Goal: Task Accomplishment & Management: Complete application form

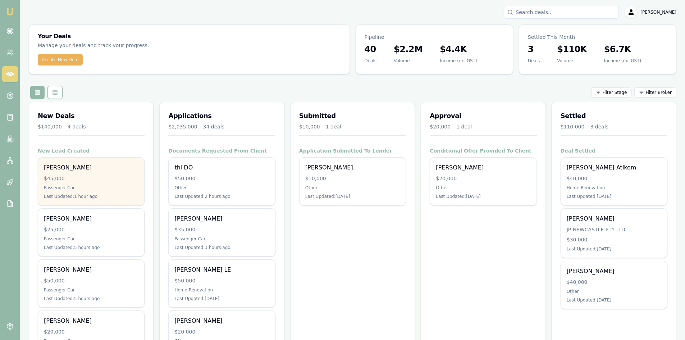
click at [86, 189] on div "Passenger Car" at bounding box center [91, 188] width 95 height 6
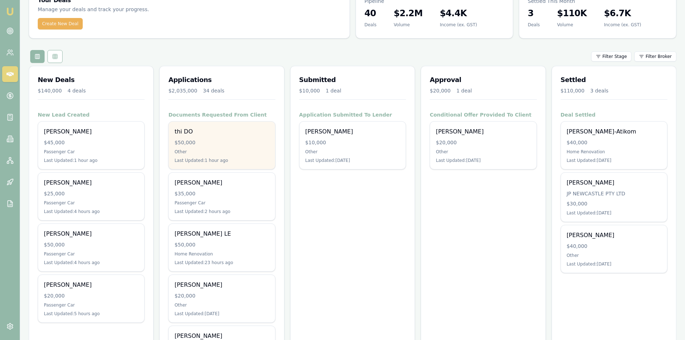
scroll to position [72, 0]
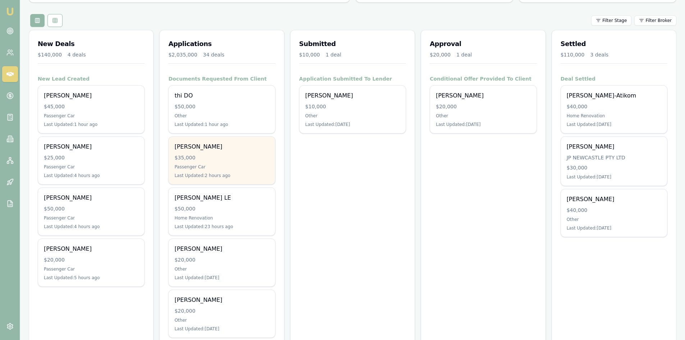
click at [214, 152] on div "AHMET KILNC $35,000 Passenger Car Last Updated: 2 hours ago" at bounding box center [222, 160] width 106 height 47
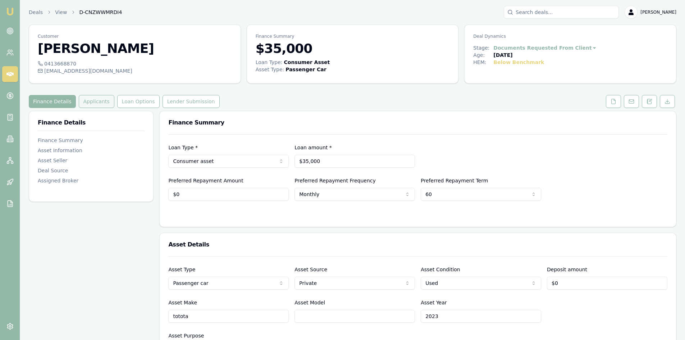
click at [95, 105] on button "Applicants" at bounding box center [97, 101] width 36 height 13
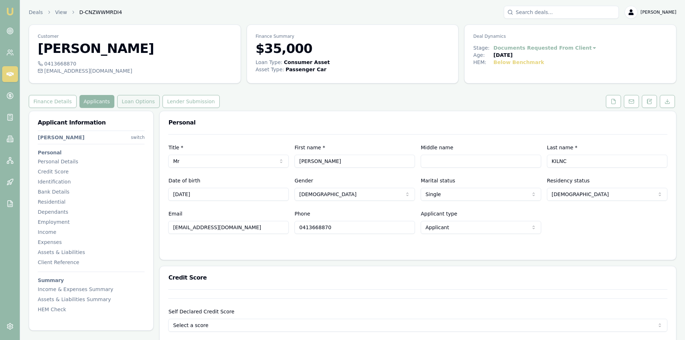
click at [128, 105] on button "Loan Options" at bounding box center [138, 101] width 42 height 13
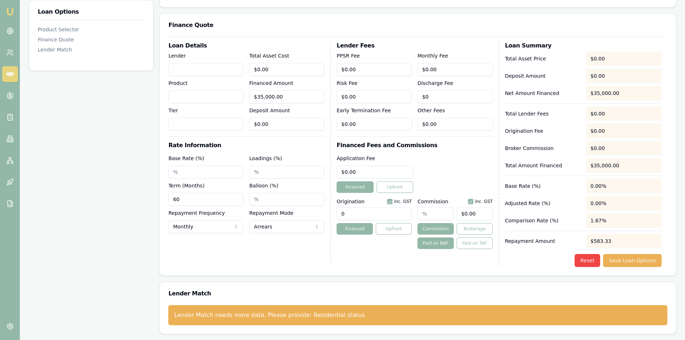
scroll to position [50, 0]
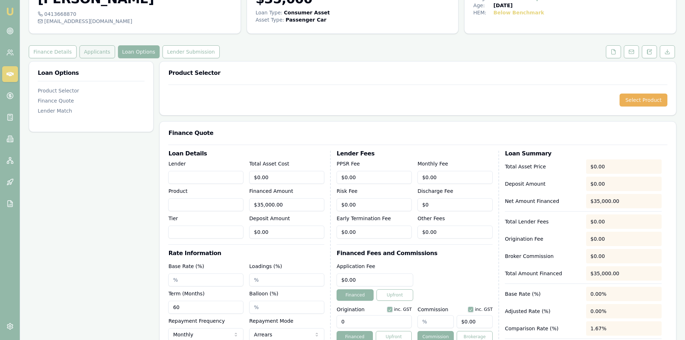
click at [85, 51] on button "Applicants" at bounding box center [97, 51] width 36 height 13
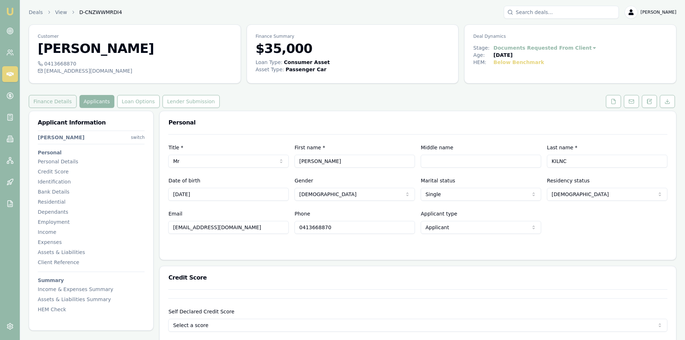
click at [57, 97] on button "Finance Details" at bounding box center [53, 101] width 48 height 13
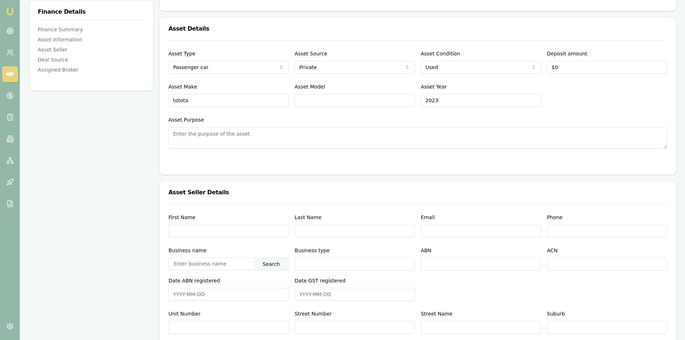
scroll to position [144, 0]
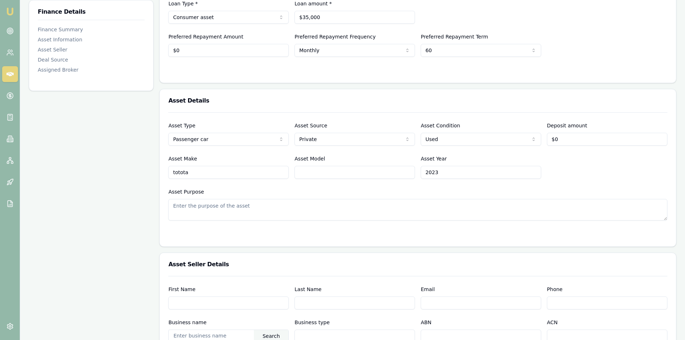
click at [253, 209] on textarea "Asset Purpose" at bounding box center [417, 210] width 499 height 22
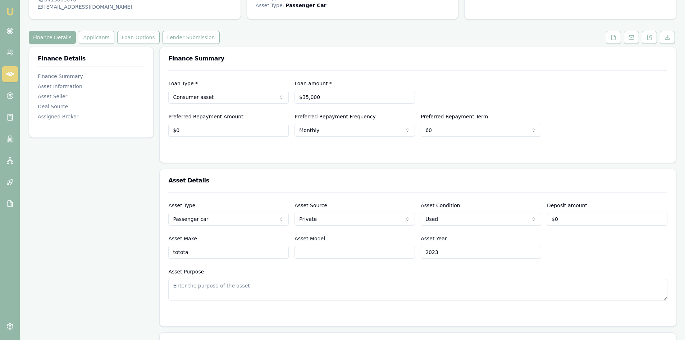
scroll to position [0, 0]
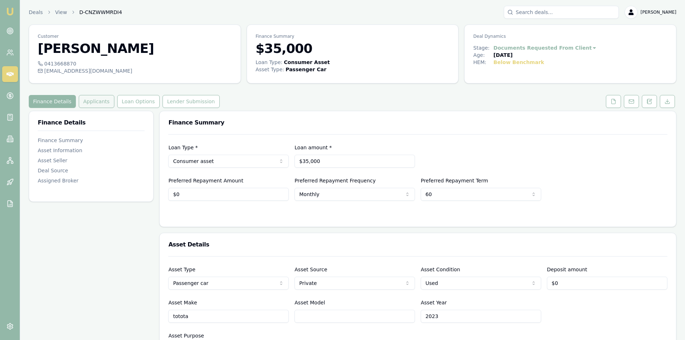
click at [85, 104] on button "Applicants" at bounding box center [97, 101] width 36 height 13
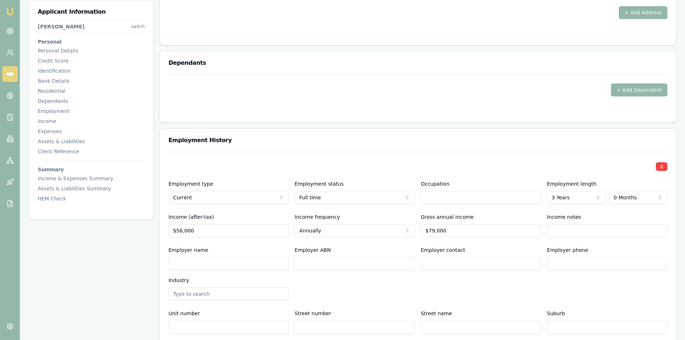
scroll to position [826, 0]
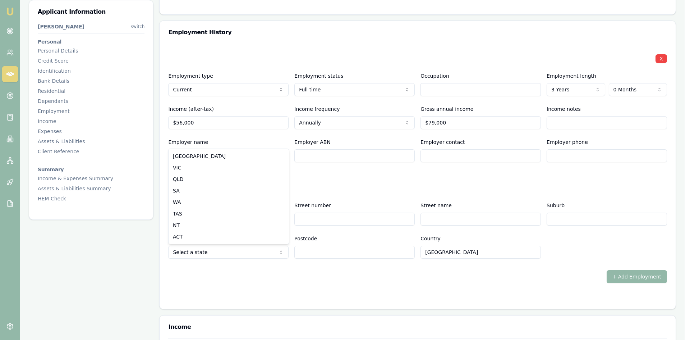
select select "VIC"
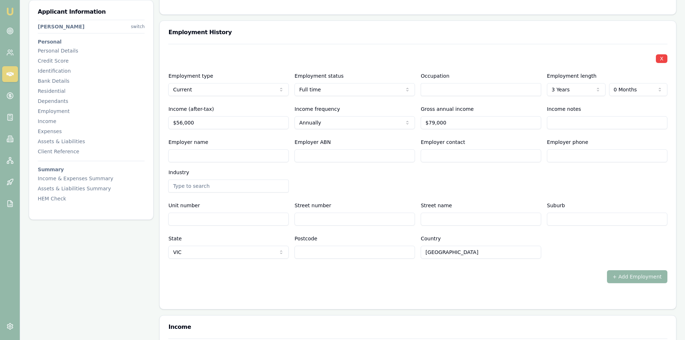
click at [318, 255] on input "Postcode" at bounding box center [354, 251] width 120 height 13
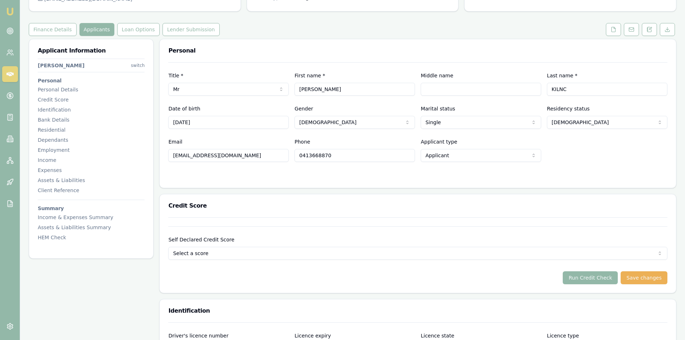
scroll to position [0, 0]
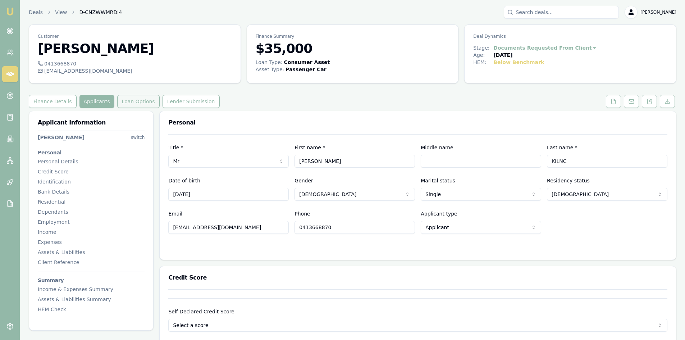
click at [123, 102] on button "Loan Options" at bounding box center [138, 101] width 42 height 13
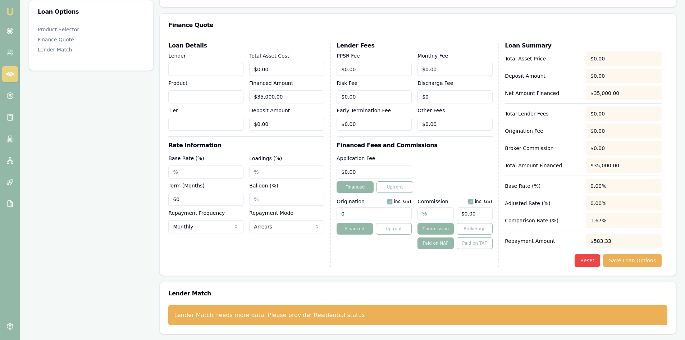
scroll to position [86, 0]
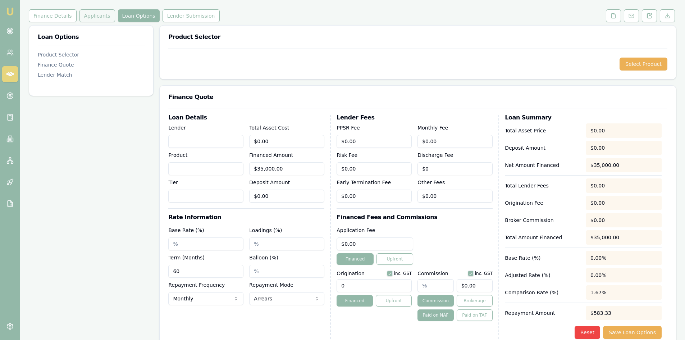
click at [105, 19] on button "Applicants" at bounding box center [97, 15] width 36 height 13
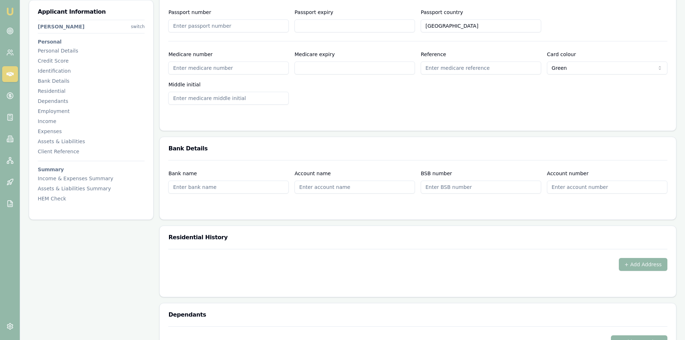
scroll to position [539, 0]
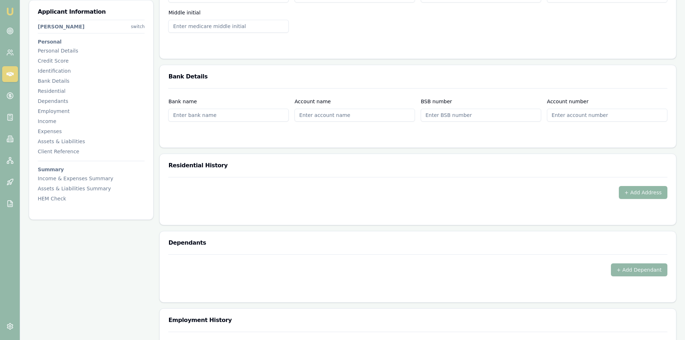
click at [651, 194] on button "+ Add Address" at bounding box center [642, 192] width 49 height 13
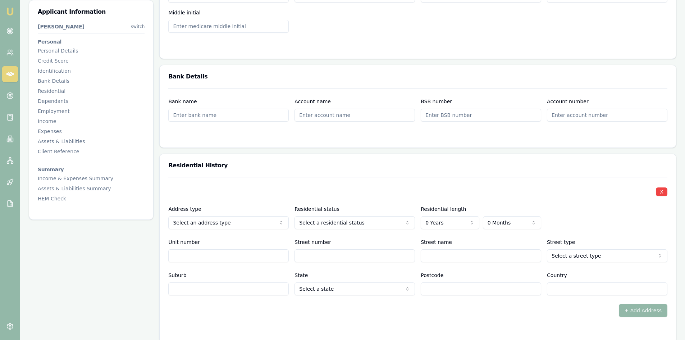
scroll to position [575, 0]
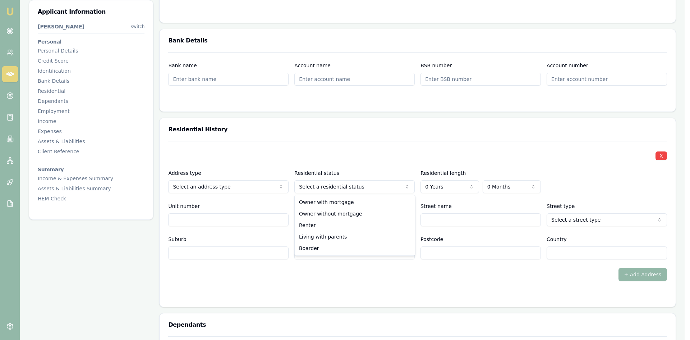
select select "RENTER"
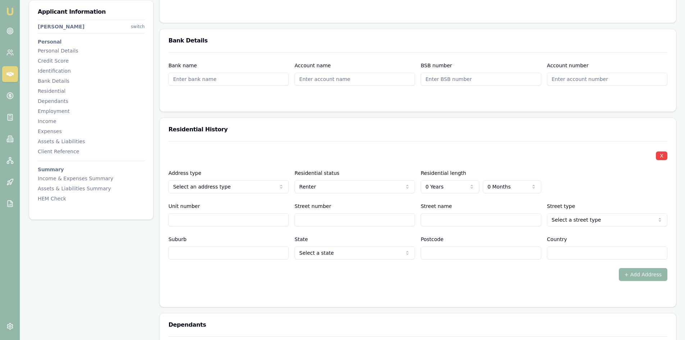
click at [313, 223] on input "Street number" at bounding box center [354, 219] width 120 height 13
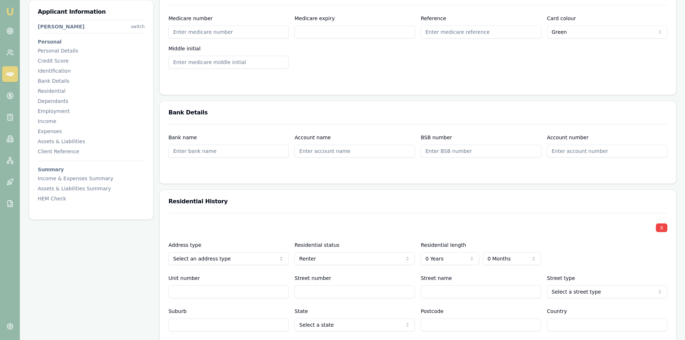
scroll to position [647, 0]
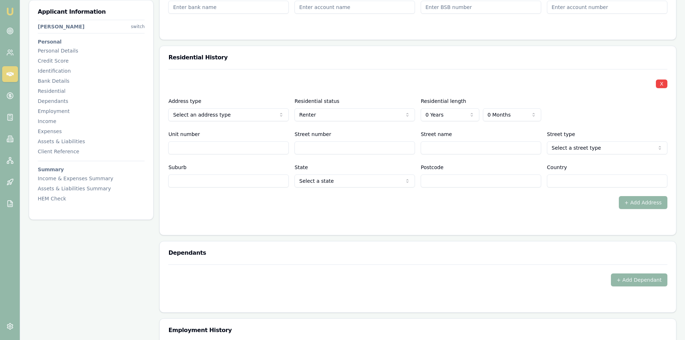
click at [331, 147] on input "Street number" at bounding box center [354, 147] width 120 height 13
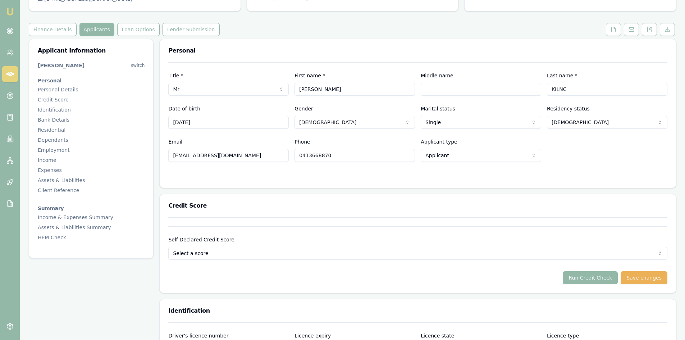
scroll to position [0, 0]
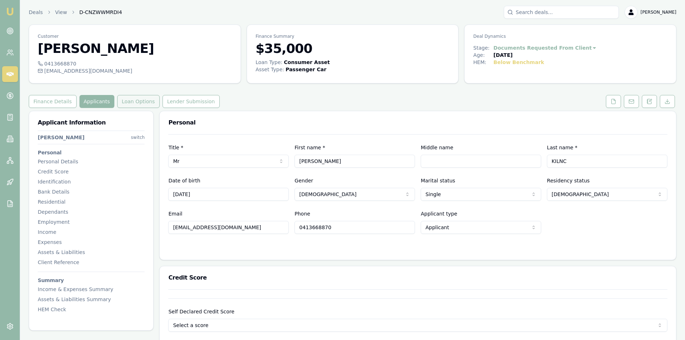
click at [134, 99] on button "Loan Options" at bounding box center [138, 101] width 42 height 13
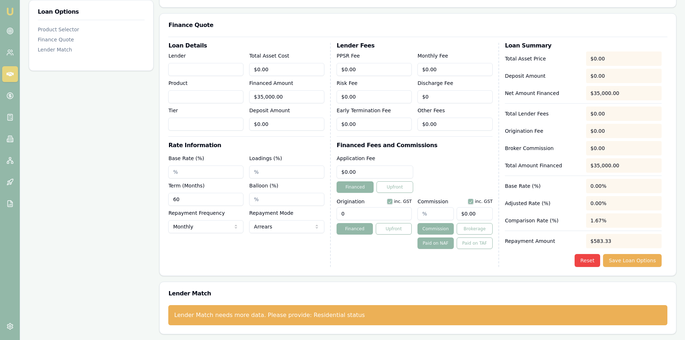
scroll to position [50, 0]
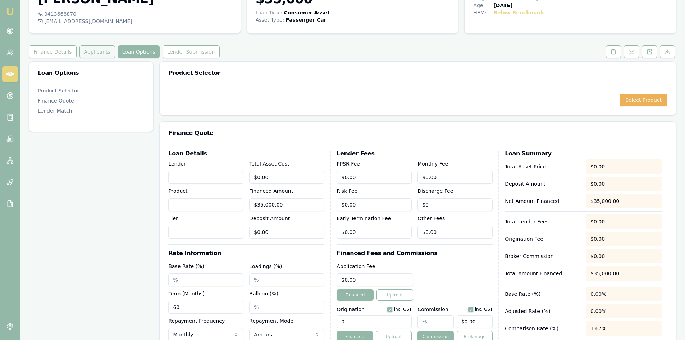
click at [93, 54] on button "Applicants" at bounding box center [97, 51] width 36 height 13
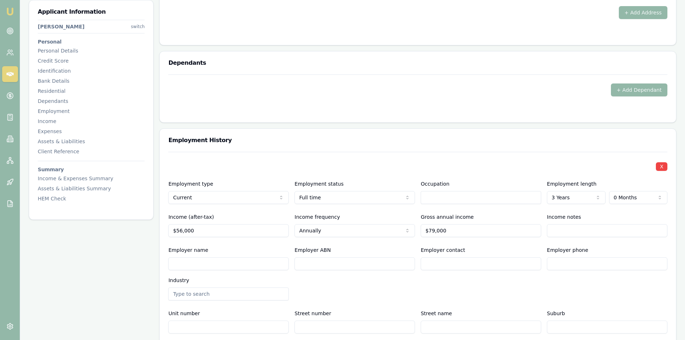
scroll to position [826, 0]
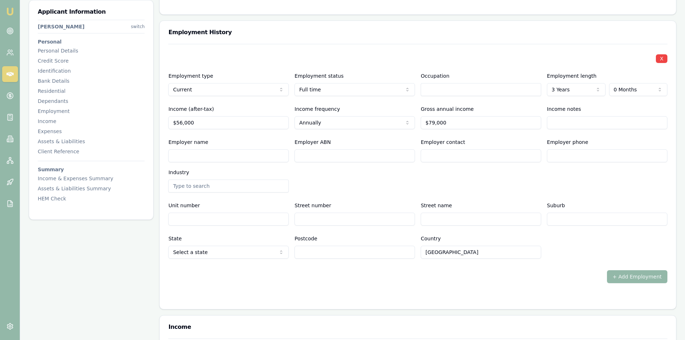
click at [330, 223] on input "Street number" at bounding box center [354, 218] width 120 height 13
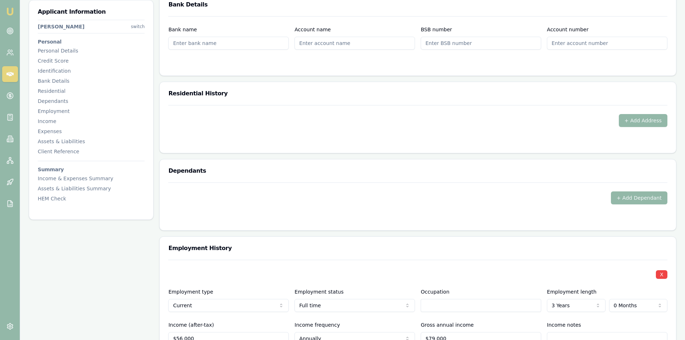
scroll to position [575, 0]
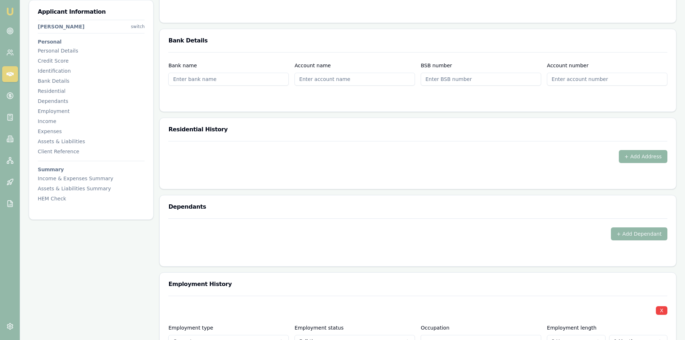
click at [651, 155] on button "+ Add Address" at bounding box center [642, 156] width 49 height 13
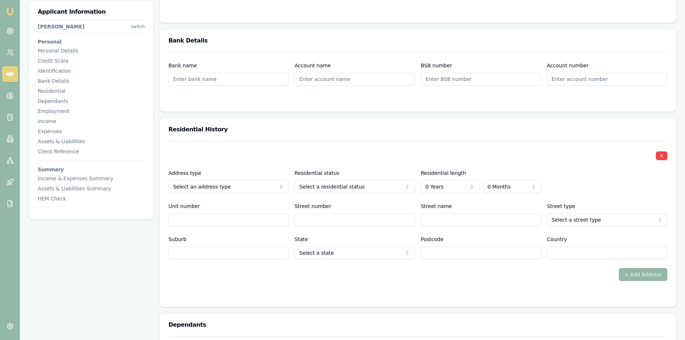
click at [325, 219] on input "Street number" at bounding box center [354, 219] width 120 height 13
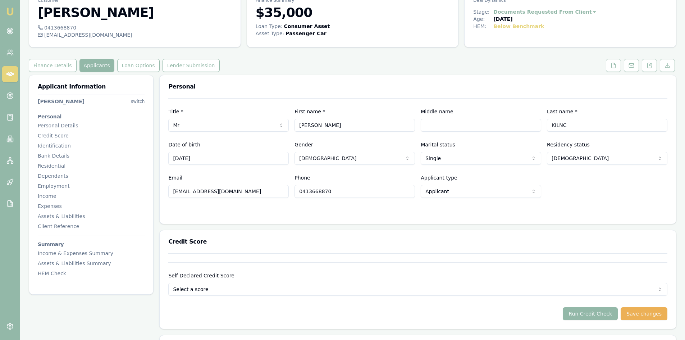
scroll to position [0, 0]
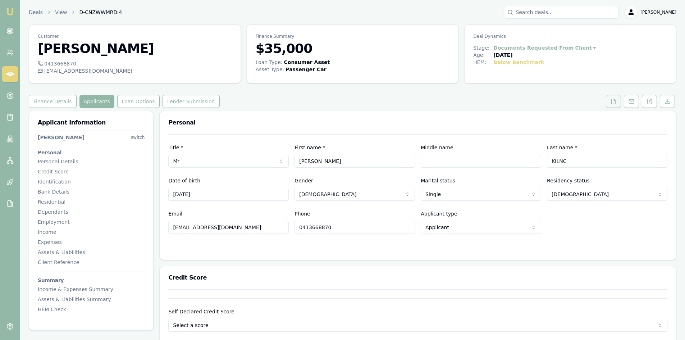
click at [613, 106] on button at bounding box center [612, 101] width 15 height 13
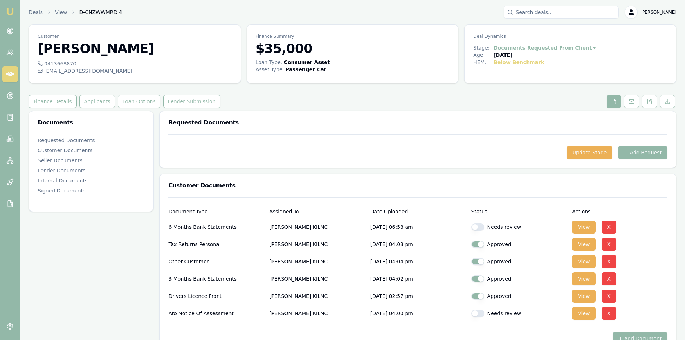
scroll to position [108, 0]
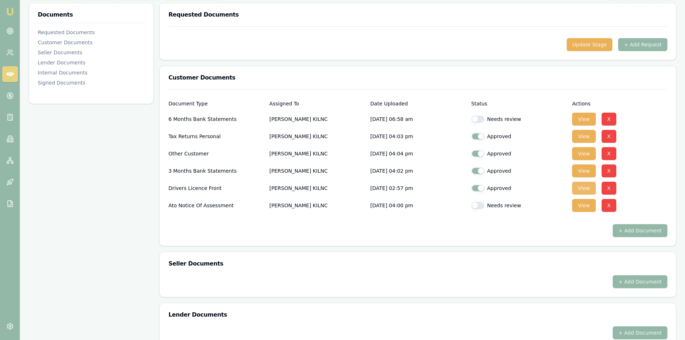
click at [585, 190] on button "View" at bounding box center [583, 187] width 23 height 13
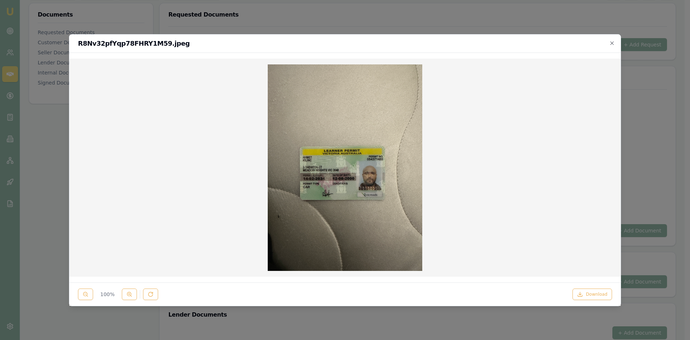
click at [338, 176] on img at bounding box center [345, 167] width 155 height 206
click at [607, 45] on h2 "R8Nv32pfYqp78FHRY1M59.jpeg" at bounding box center [345, 43] width 534 height 6
click at [612, 43] on icon "button" at bounding box center [611, 42] width 3 height 3
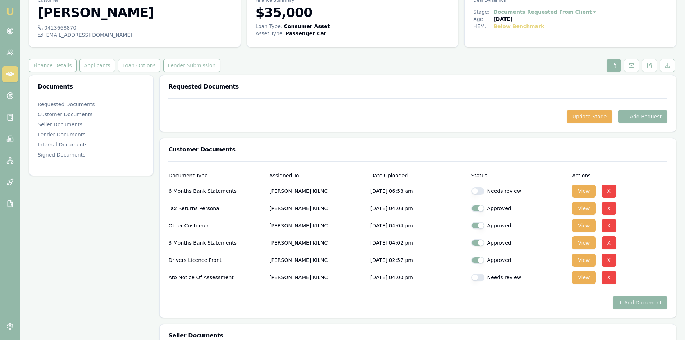
scroll to position [0, 0]
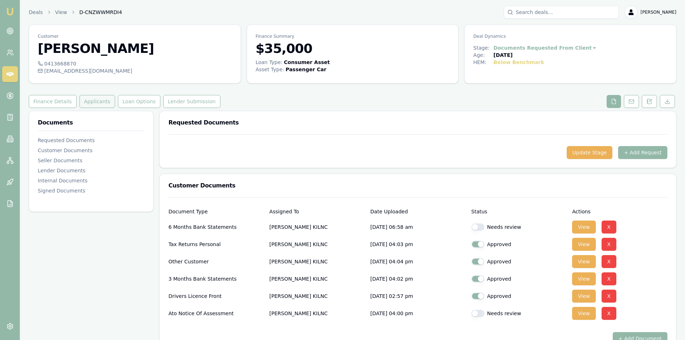
click at [88, 102] on button "Applicants" at bounding box center [97, 101] width 36 height 13
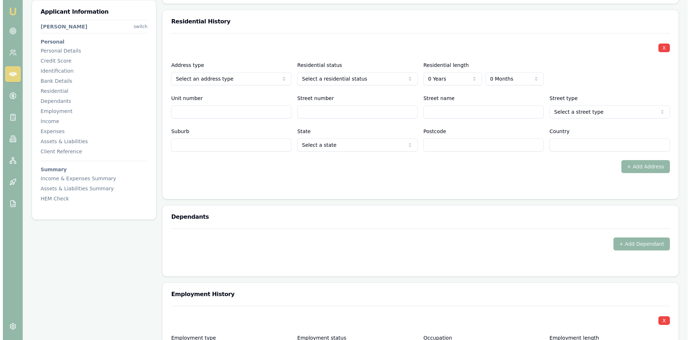
scroll to position [647, 0]
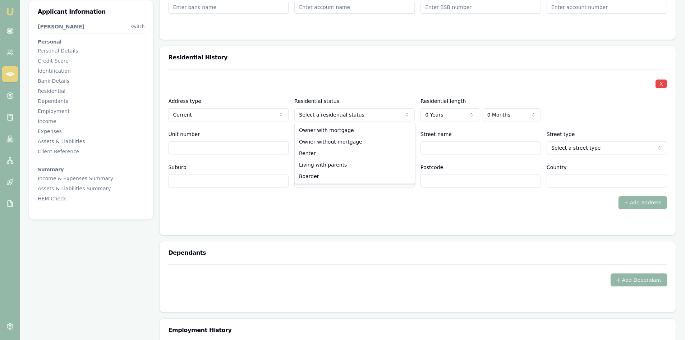
select select "RENTER"
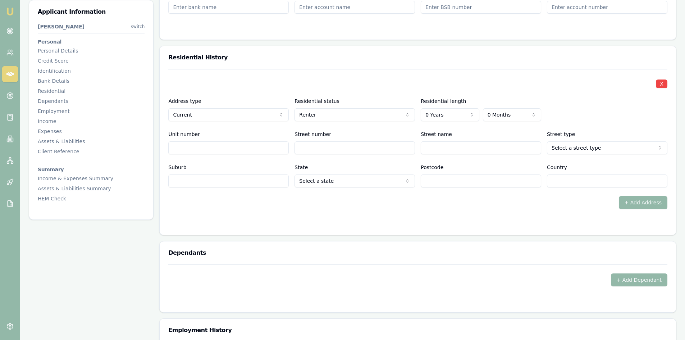
click at [432, 167] on label "Postcode" at bounding box center [431, 167] width 23 height 6
click at [432, 174] on input "Postcode" at bounding box center [480, 180] width 120 height 13
click at [322, 151] on input "Street number" at bounding box center [354, 147] width 120 height 13
type input "3"
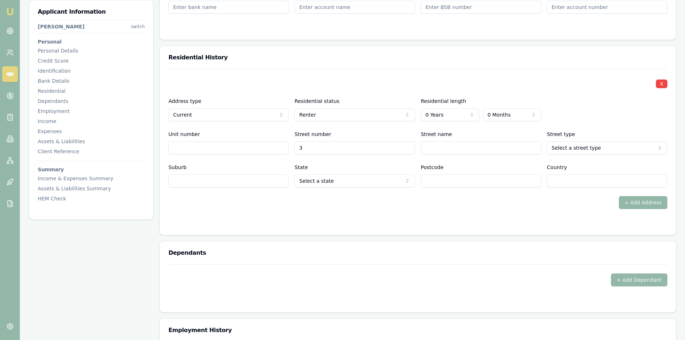
click at [444, 147] on input "Street name" at bounding box center [480, 147] width 120 height 13
type input "themtem"
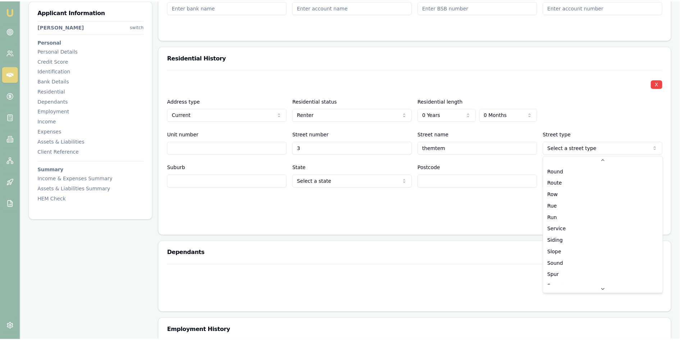
scroll to position [1879, 0]
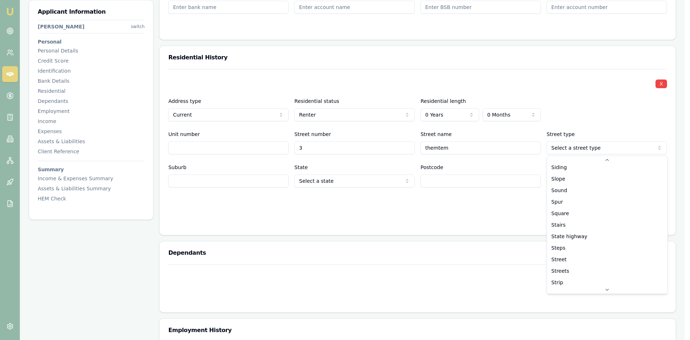
select select "Street"
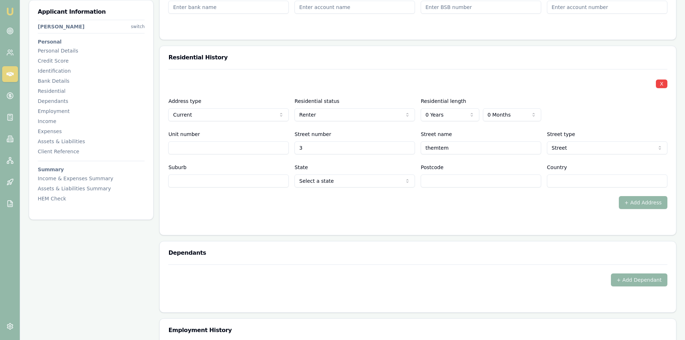
click at [177, 183] on input "Suburb" at bounding box center [228, 180] width 120 height 13
type input "meadown height"
click at [213, 208] on div "+ Add Address" at bounding box center [417, 202] width 499 height 13
type input "meadow height"
click at [214, 197] on div "+ Add Address" at bounding box center [417, 202] width 499 height 13
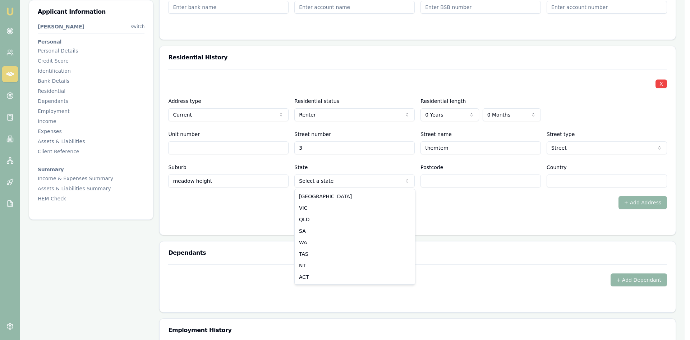
select select "VIC"
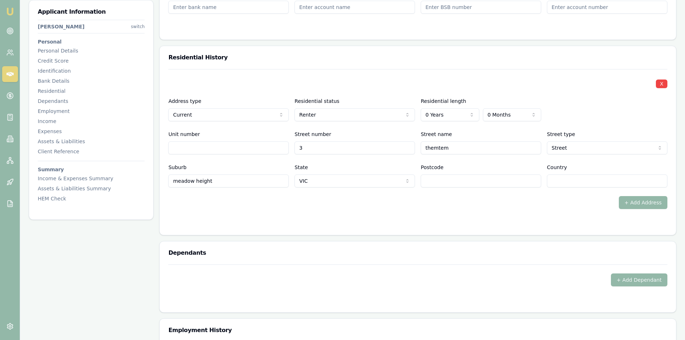
click at [428, 186] on input "Postcode" at bounding box center [480, 180] width 120 height 13
drag, startPoint x: 477, startPoint y: 206, endPoint x: 487, endPoint y: 207, distance: 10.1
click at [480, 207] on div "+ Add Address" at bounding box center [417, 202] width 499 height 13
click at [585, 179] on input "Country" at bounding box center [607, 180] width 120 height 13
type input "au"
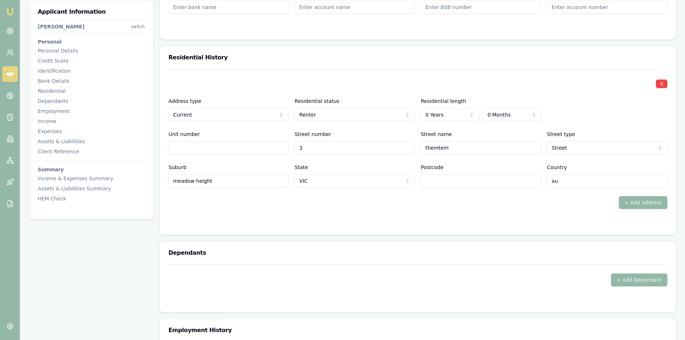
click at [570, 207] on div "+ Add Address" at bounding box center [417, 202] width 499 height 13
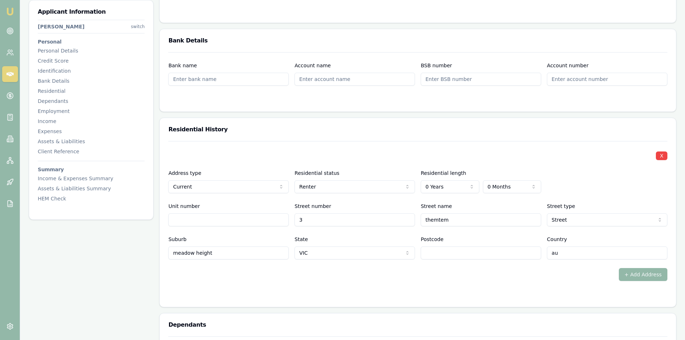
click at [442, 252] on input "Postcode" at bounding box center [480, 252] width 120 height 13
type input "3021"
click at [415, 277] on div "+ Add Address" at bounding box center [417, 274] width 499 height 13
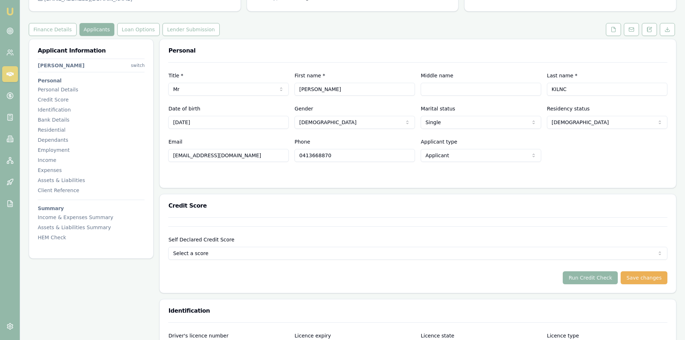
scroll to position [0, 0]
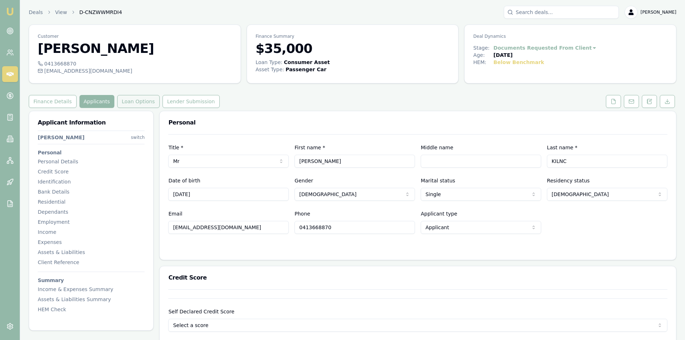
click at [133, 102] on button "Loan Options" at bounding box center [138, 101] width 42 height 13
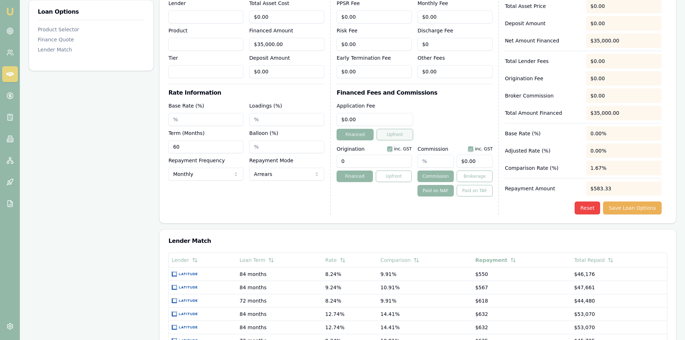
scroll to position [308, 0]
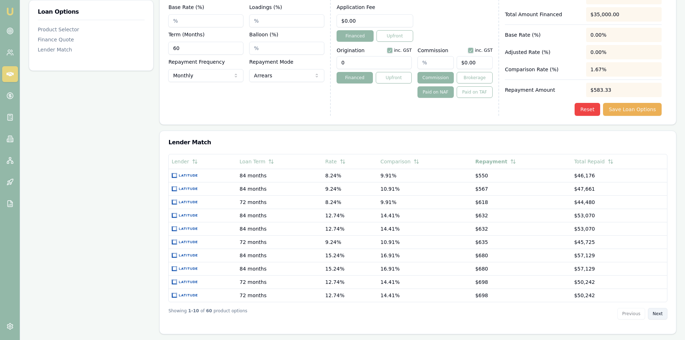
click at [655, 316] on button "Next" at bounding box center [657, 313] width 19 height 11
click at [656, 316] on button "Next" at bounding box center [657, 313] width 19 height 11
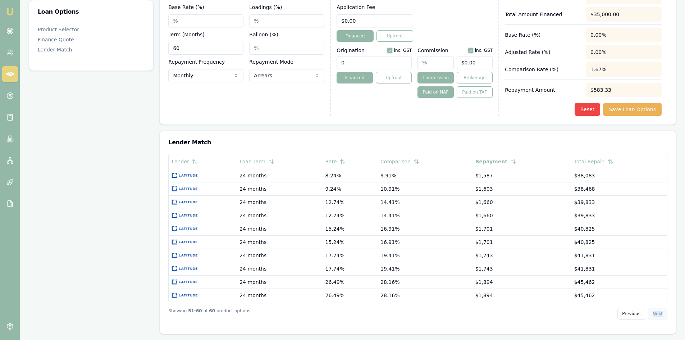
click at [656, 316] on div "Previous Next" at bounding box center [642, 313] width 50 height 11
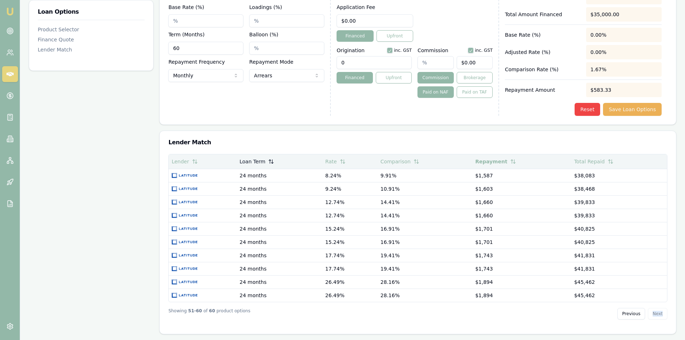
click at [271, 162] on icon at bounding box center [271, 161] width 6 height 6
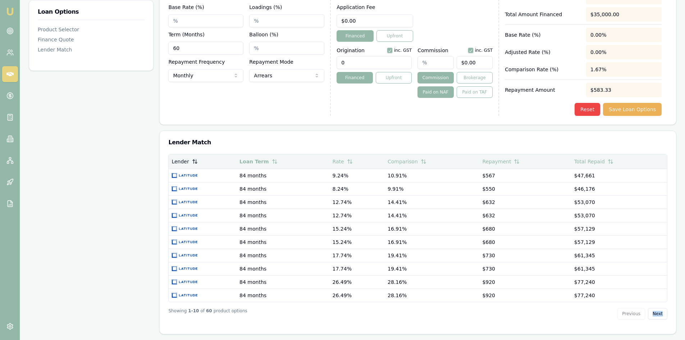
click at [193, 161] on icon at bounding box center [193, 161] width 0 height 4
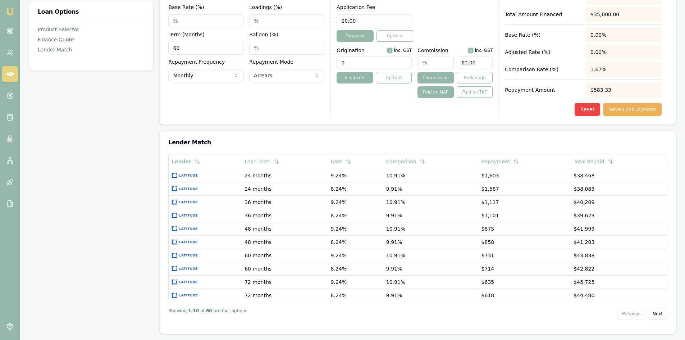
click at [626, 315] on div "Previous Next" at bounding box center [642, 313] width 50 height 11
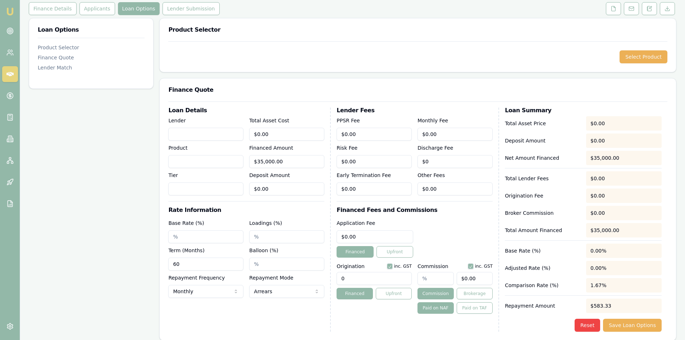
scroll to position [0, 0]
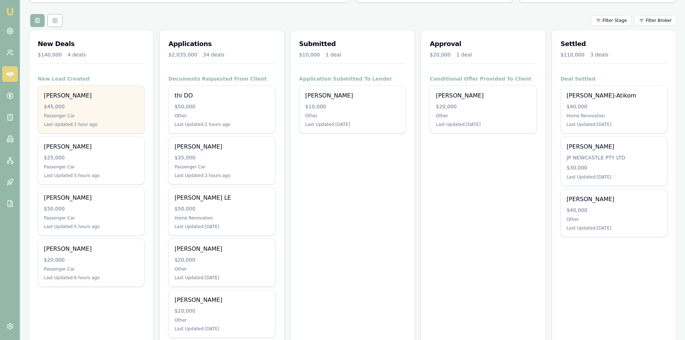
click at [82, 110] on div "$45,000" at bounding box center [91, 106] width 95 height 7
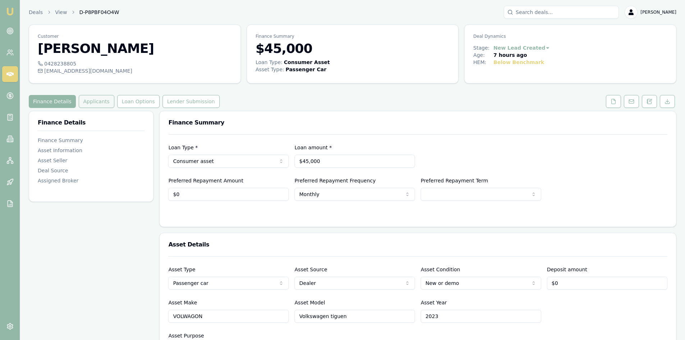
click at [93, 102] on button "Applicants" at bounding box center [97, 101] width 36 height 13
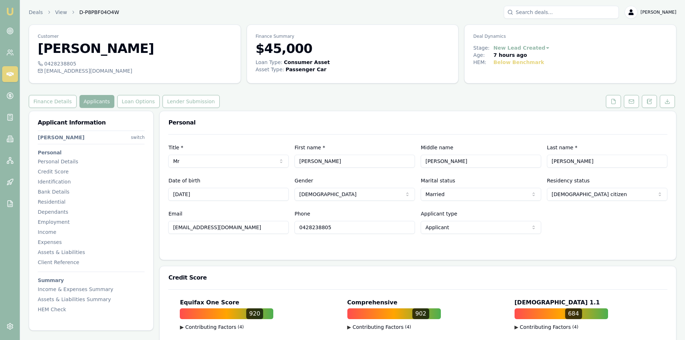
scroll to position [36, 0]
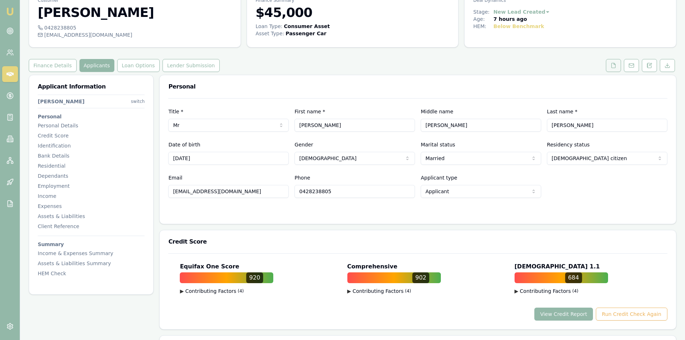
click at [616, 63] on button at bounding box center [612, 65] width 15 height 13
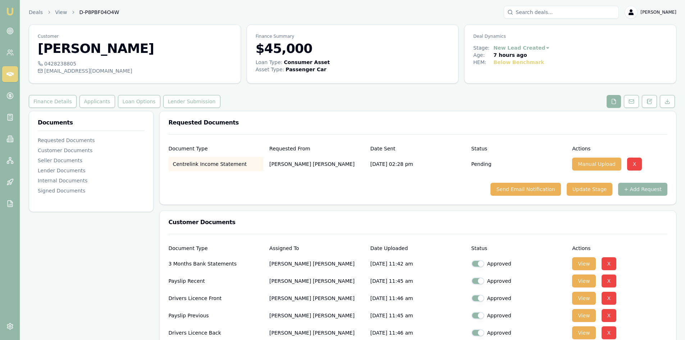
scroll to position [36, 0]
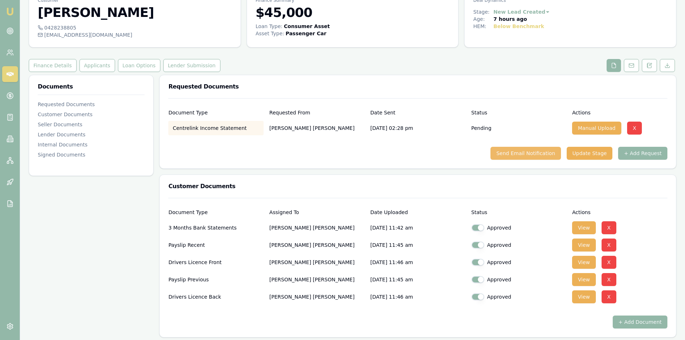
click at [522, 155] on button "Send Email Notification" at bounding box center [525, 153] width 70 height 13
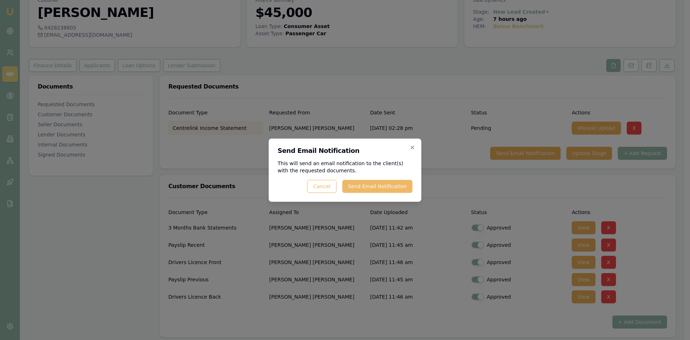
click at [402, 185] on button "Send Email Notification" at bounding box center [377, 186] width 70 height 13
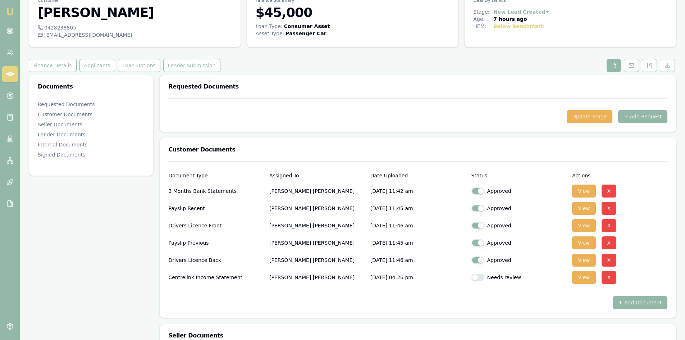
scroll to position [144, 0]
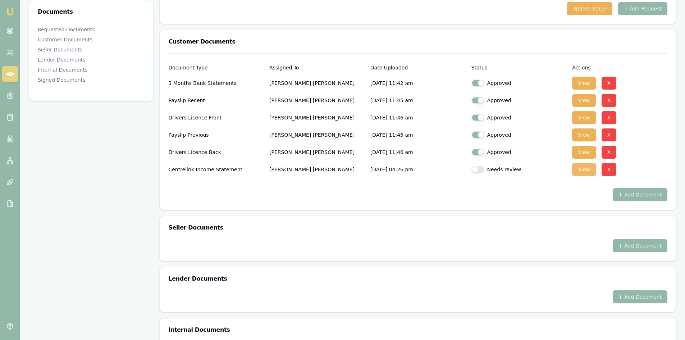
click at [588, 171] on button "View" at bounding box center [583, 169] width 23 height 13
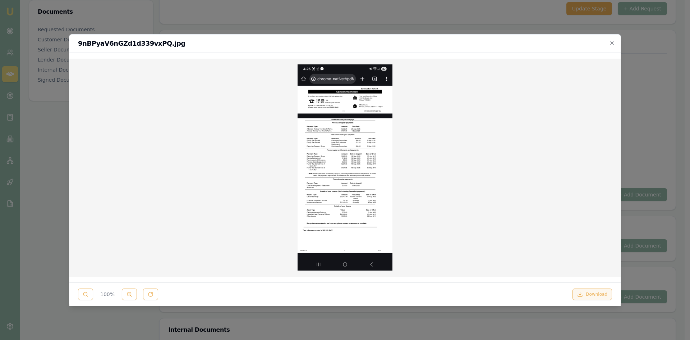
click at [592, 292] on button "Download" at bounding box center [592, 293] width 40 height 11
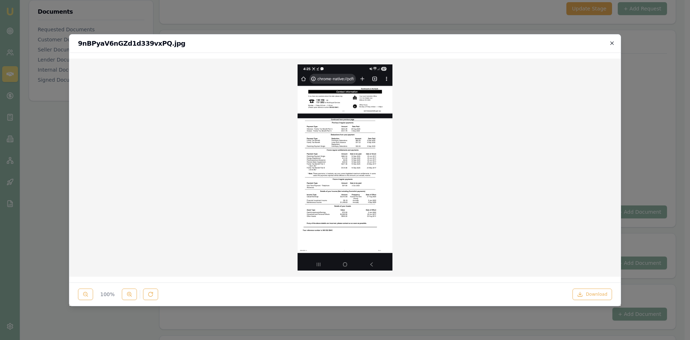
click at [610, 43] on icon "button" at bounding box center [612, 43] width 6 height 6
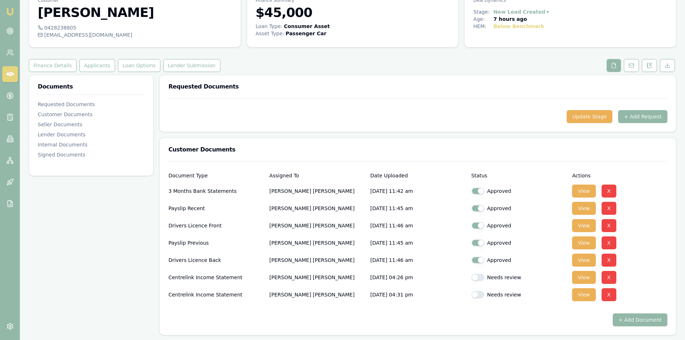
scroll to position [0, 0]
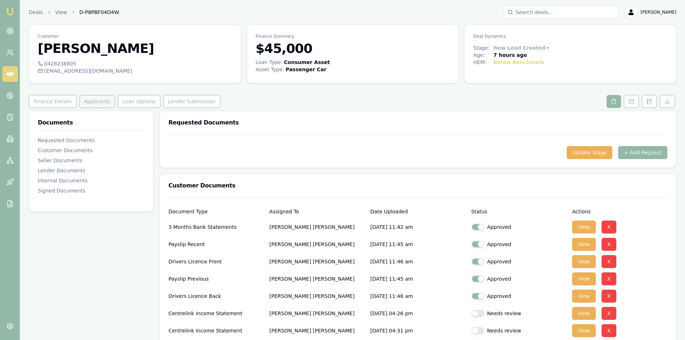
click at [102, 101] on button "Applicants" at bounding box center [97, 101] width 36 height 13
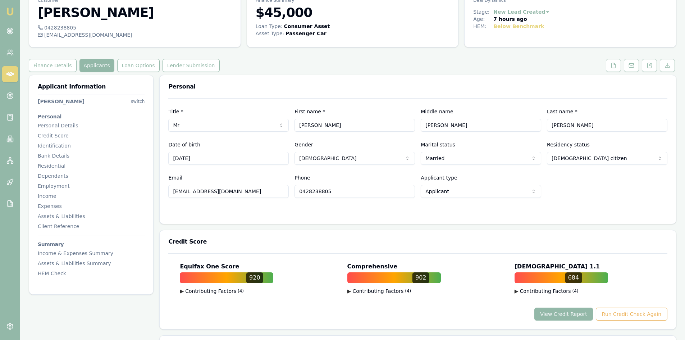
scroll to position [72, 0]
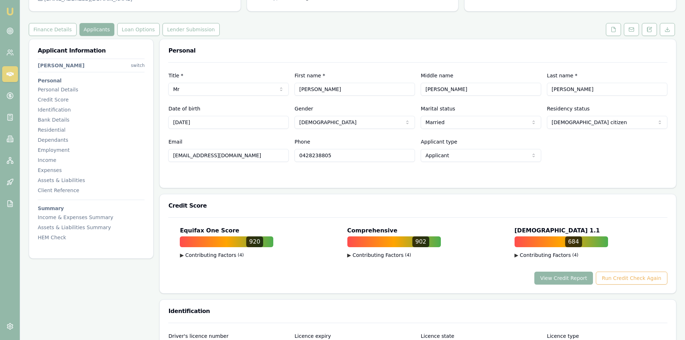
click at [190, 157] on input "[EMAIL_ADDRESS][DOMAIN_NAME]" at bounding box center [228, 155] width 120 height 13
drag, startPoint x: 232, startPoint y: 156, endPoint x: 146, endPoint y: 157, distance: 86.2
click at [309, 156] on input "0428238805" at bounding box center [354, 155] width 120 height 13
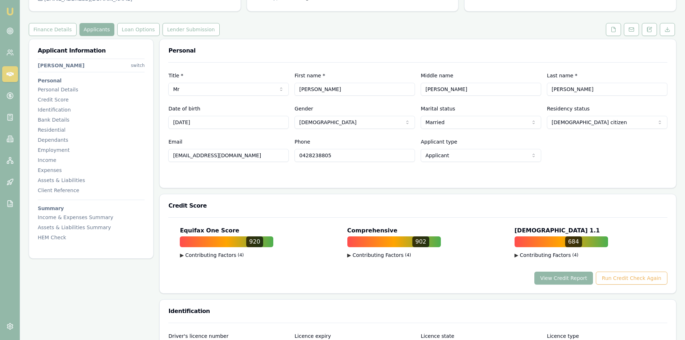
click at [309, 156] on input "0428238805" at bounding box center [354, 155] width 120 height 13
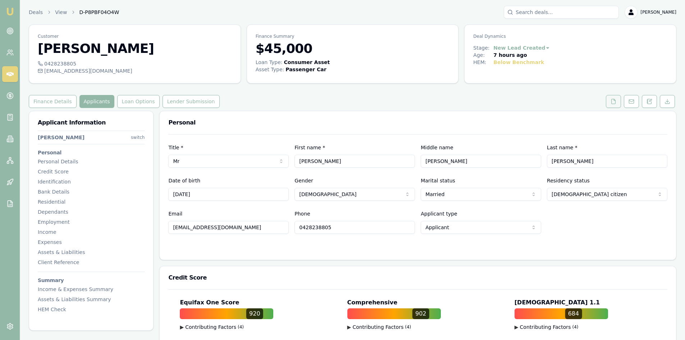
click at [612, 105] on button at bounding box center [612, 101] width 15 height 13
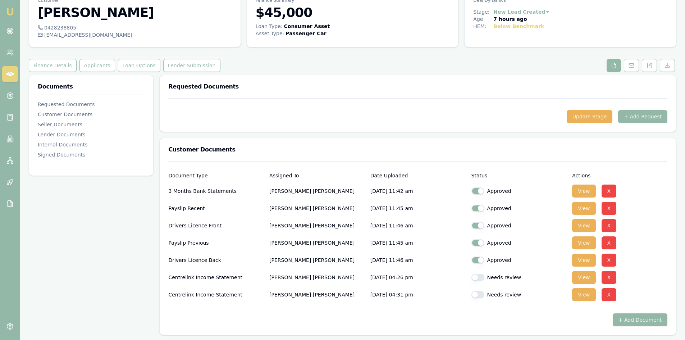
scroll to position [72, 0]
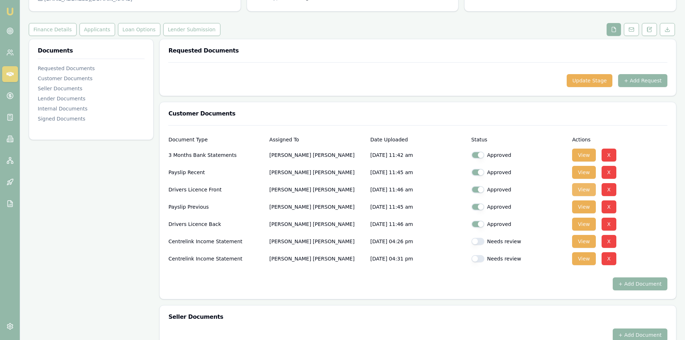
click at [588, 190] on button "View" at bounding box center [583, 189] width 23 height 13
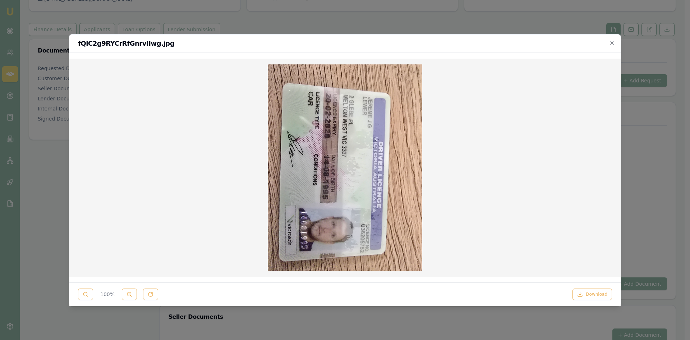
drag, startPoint x: 612, startPoint y: 42, endPoint x: 600, endPoint y: 47, distance: 12.3
click at [612, 42] on icon "button" at bounding box center [612, 43] width 6 height 6
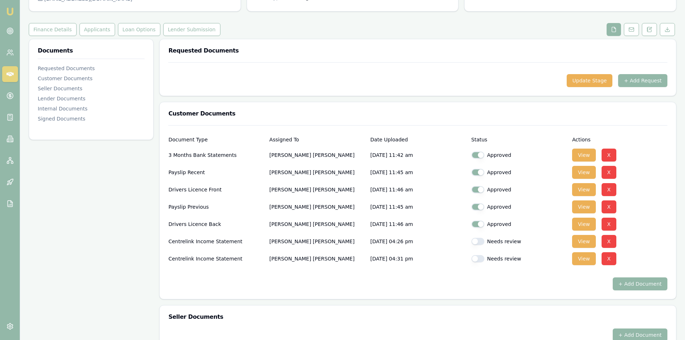
click at [318, 303] on div "Requested Documents Update Stage + Add Request Customer Documents Document Type…" at bounding box center [417, 337] width 517 height 596
click at [580, 243] on button "View" at bounding box center [583, 241] width 23 height 13
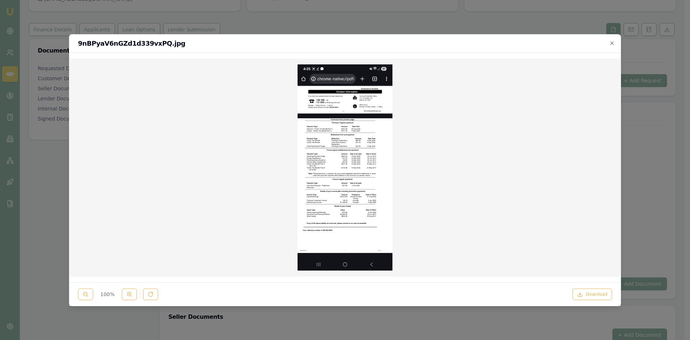
click at [577, 128] on div at bounding box center [345, 167] width 540 height 206
click at [616, 43] on div "9nBPyaV6nGZd1d339vxPQ.jpg" at bounding box center [344, 43] width 551 height 18
click at [611, 44] on icon "button" at bounding box center [611, 42] width 3 height 3
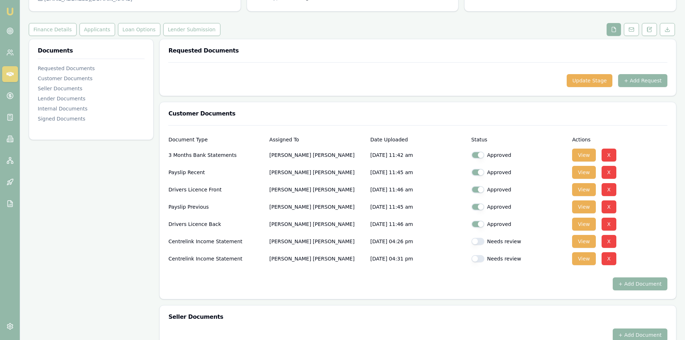
scroll to position [0, 0]
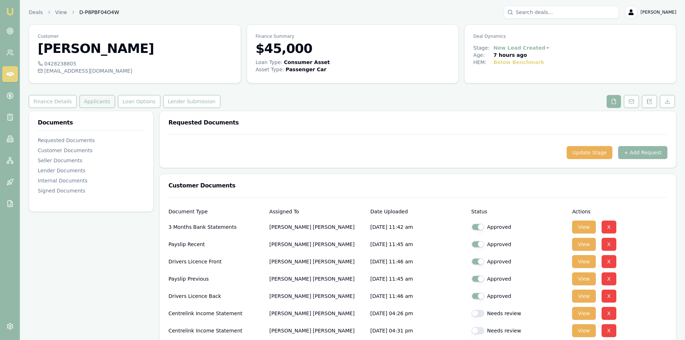
click at [88, 101] on button "Applicants" at bounding box center [97, 101] width 36 height 13
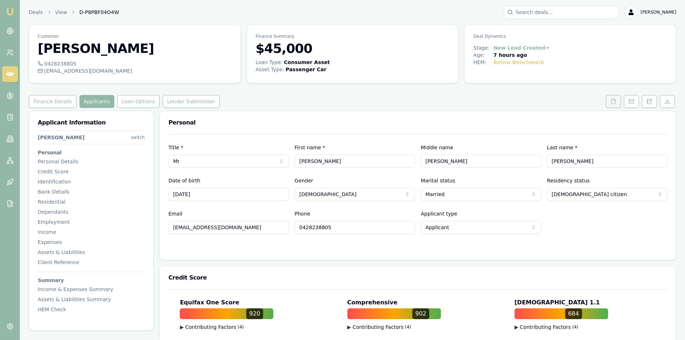
click at [609, 105] on button at bounding box center [612, 101] width 15 height 13
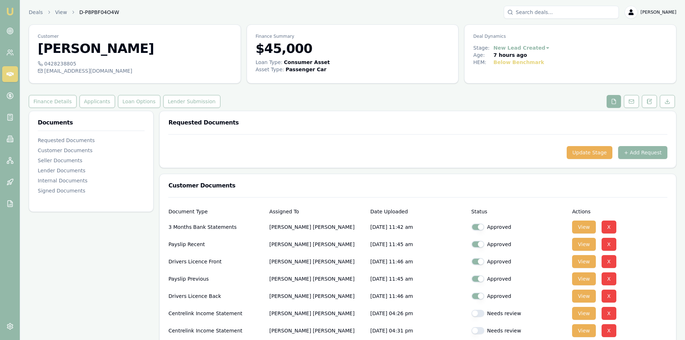
scroll to position [36, 0]
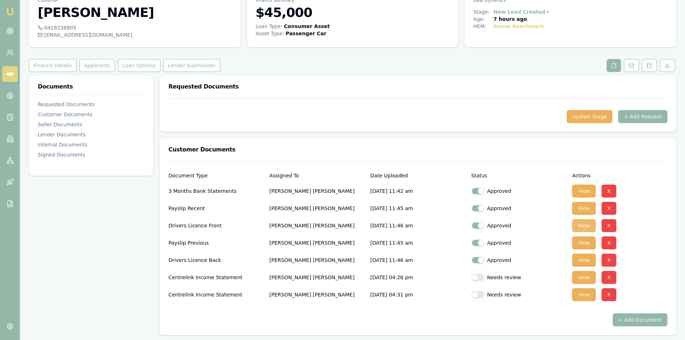
click at [581, 227] on button "View" at bounding box center [583, 225] width 23 height 13
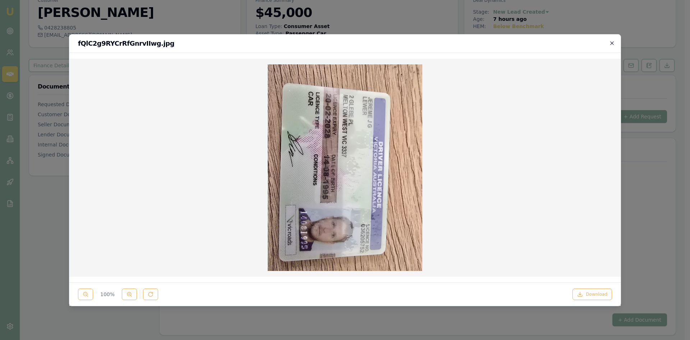
click at [612, 43] on icon "button" at bounding box center [611, 42] width 3 height 3
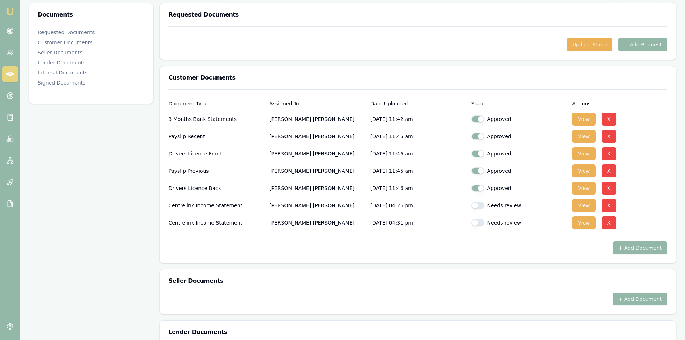
scroll to position [0, 0]
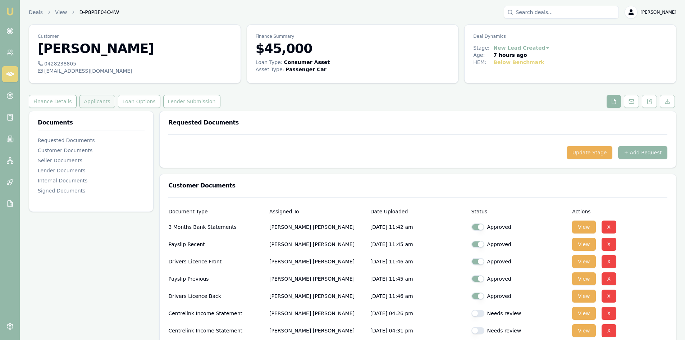
drag, startPoint x: 87, startPoint y: 105, endPoint x: 99, endPoint y: 107, distance: 12.1
click at [87, 105] on button "Applicants" at bounding box center [97, 101] width 36 height 13
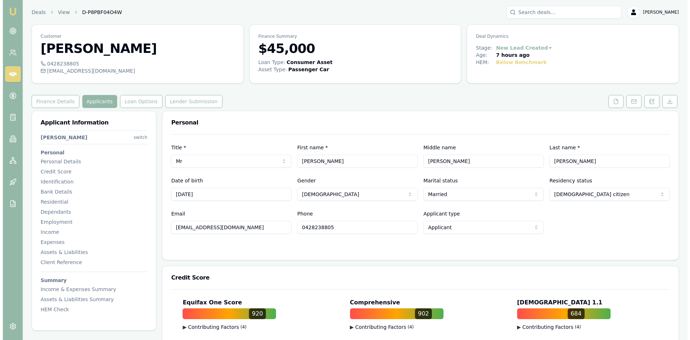
scroll to position [108, 0]
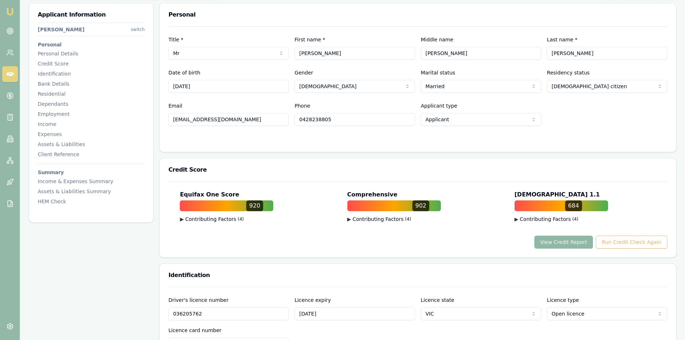
click at [562, 241] on button "View Credit Report" at bounding box center [563, 241] width 59 height 13
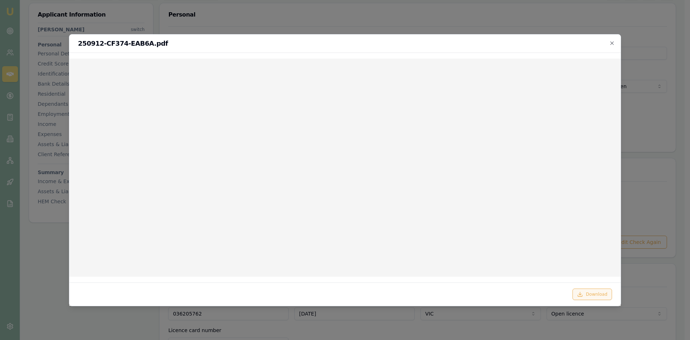
click at [592, 297] on button "Download" at bounding box center [592, 293] width 40 height 11
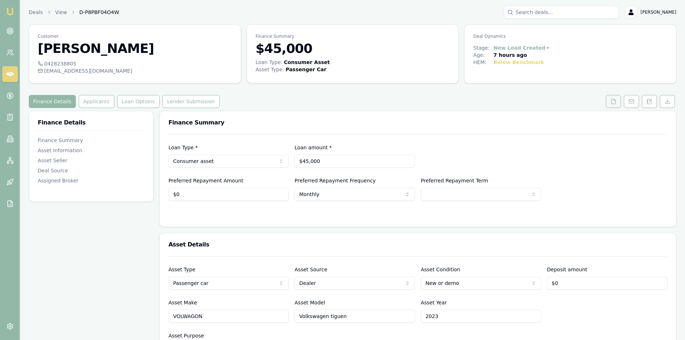
click at [610, 103] on button at bounding box center [612, 101] width 15 height 13
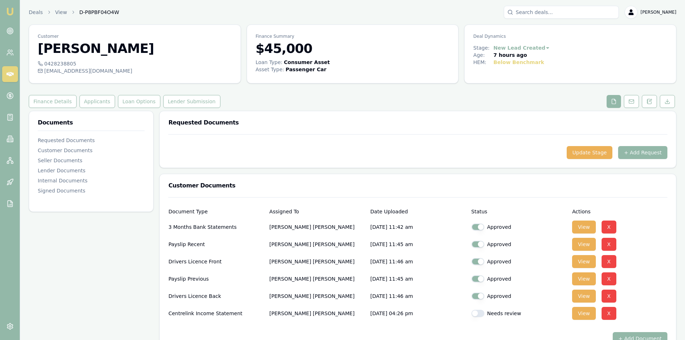
scroll to position [108, 0]
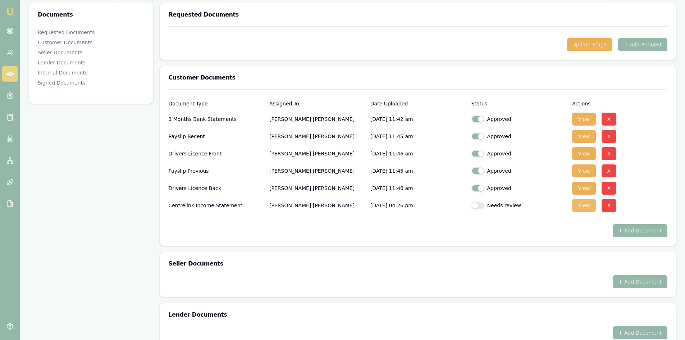
click at [582, 207] on button "View" at bounding box center [583, 205] width 23 height 13
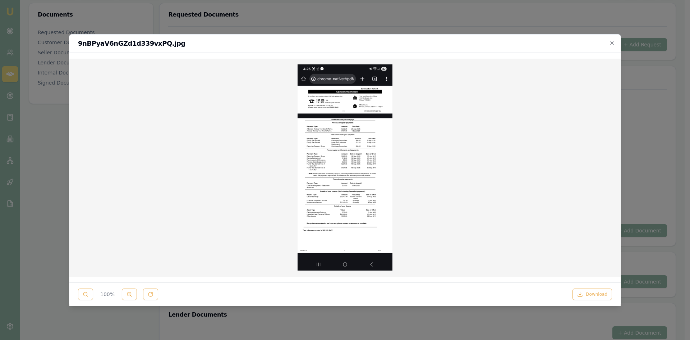
click at [347, 165] on img at bounding box center [345, 167] width 95 height 206
click at [610, 45] on icon "button" at bounding box center [612, 43] width 6 height 6
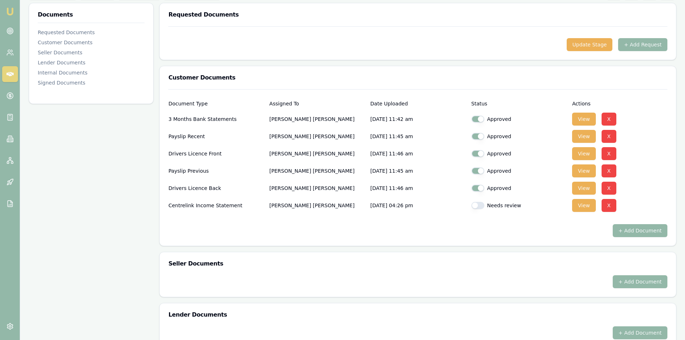
drag, startPoint x: 552, startPoint y: 128, endPoint x: 547, endPoint y: 119, distance: 9.6
click at [552, 128] on div "Payslip Recent [PERSON_NAME] [DATE] 11:45 am Approved View X" at bounding box center [417, 134] width 499 height 17
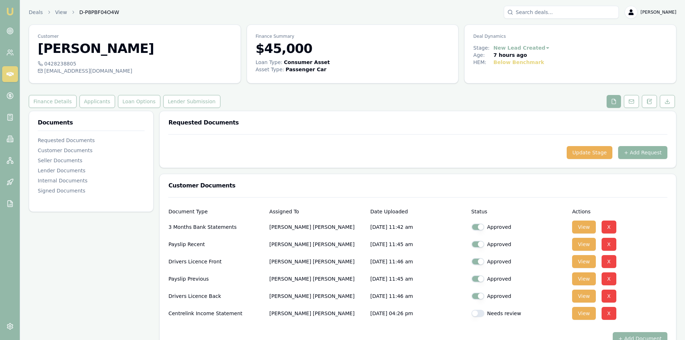
click at [643, 156] on button "+ Add Request" at bounding box center [642, 152] width 49 height 13
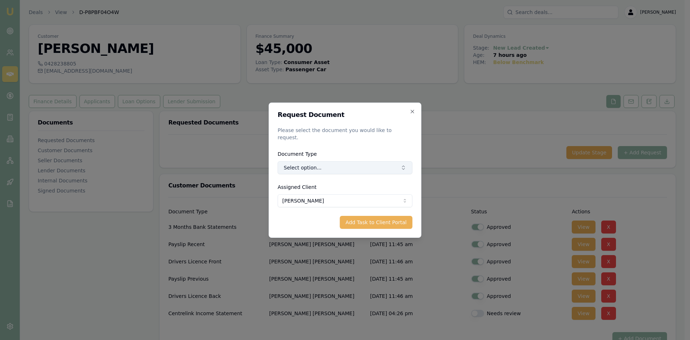
click at [318, 165] on button "Select option..." at bounding box center [345, 167] width 135 height 13
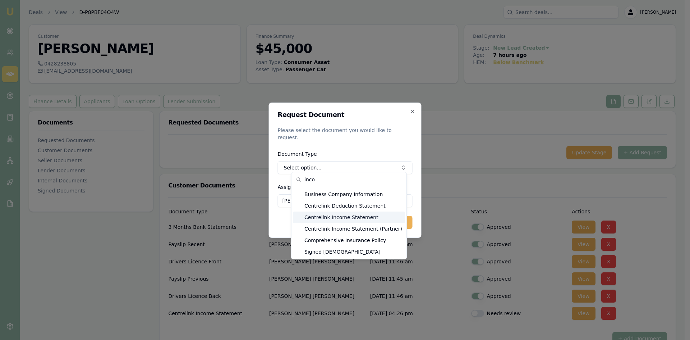
type input "inco"
click at [331, 219] on div "Centrelink Income Statement" at bounding box center [349, 216] width 112 height 11
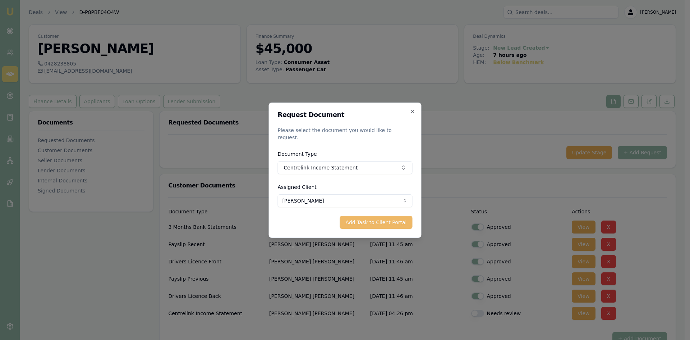
click at [373, 218] on button "Add Task to Client Portal" at bounding box center [376, 222] width 73 height 13
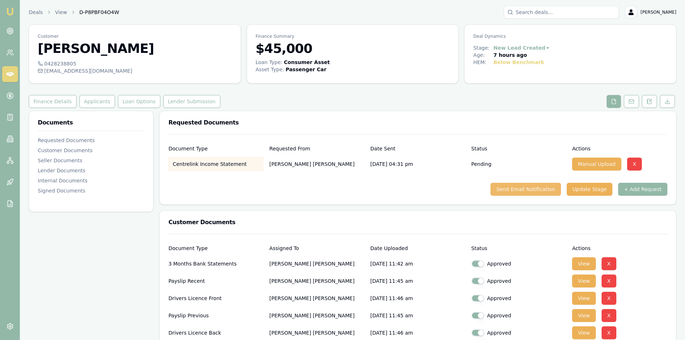
click at [530, 192] on button "Send Email Notification" at bounding box center [525, 189] width 70 height 13
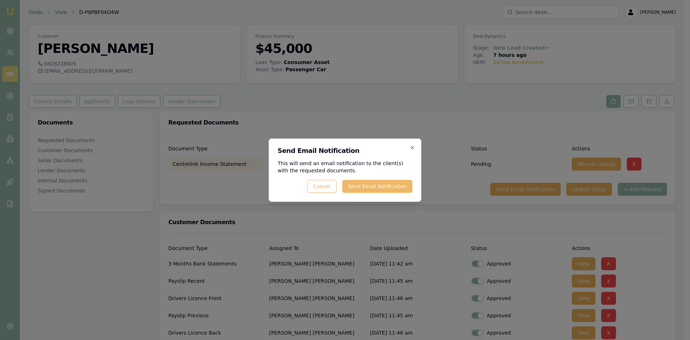
click at [379, 185] on button "Send Email Notification" at bounding box center [377, 186] width 70 height 13
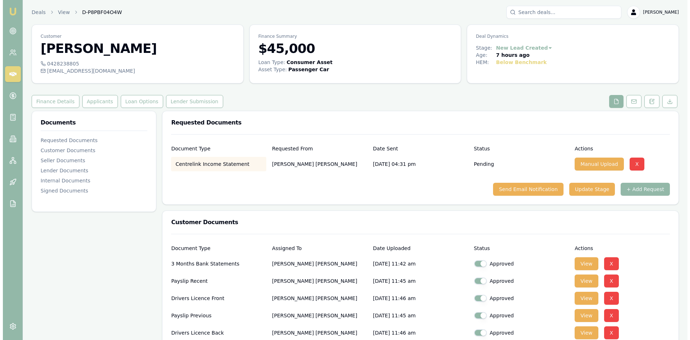
scroll to position [108, 0]
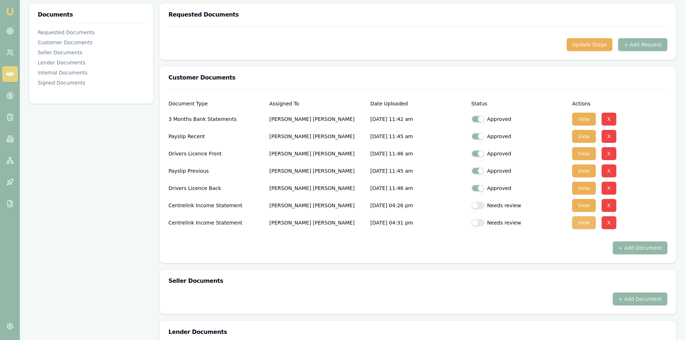
click at [578, 226] on button "View" at bounding box center [583, 222] width 23 height 13
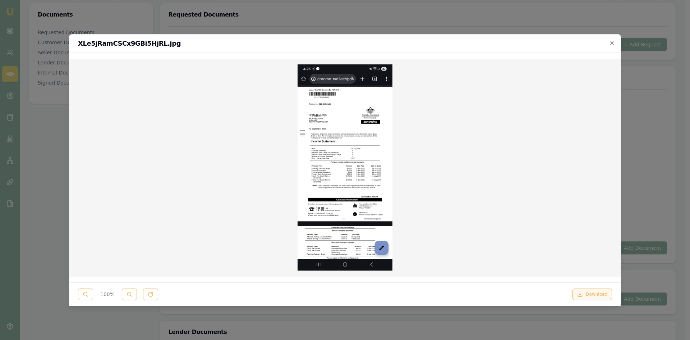
drag, startPoint x: 597, startPoint y: 295, endPoint x: 431, endPoint y: 245, distance: 172.9
click at [596, 294] on button "Download" at bounding box center [592, 293] width 40 height 11
click at [611, 43] on icon "button" at bounding box center [611, 42] width 3 height 3
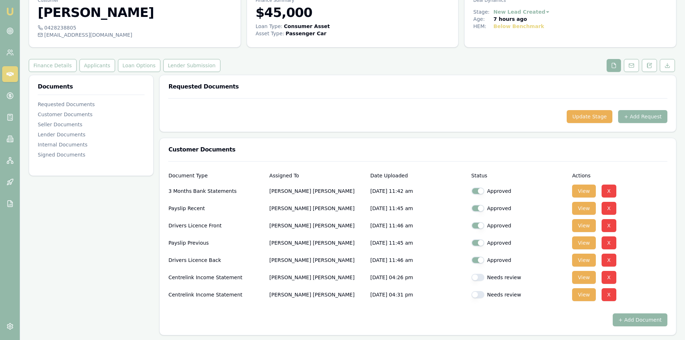
scroll to position [0, 0]
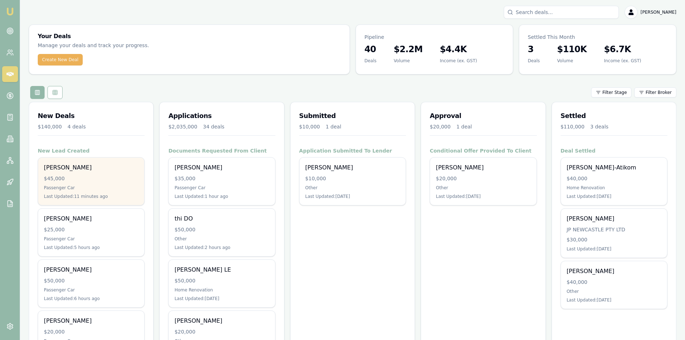
click at [72, 172] on div "[PERSON_NAME] $45,000 Passenger Car Last Updated: 11 minutes ago" at bounding box center [91, 180] width 106 height 47
click at [76, 178] on div "$45,000" at bounding box center [91, 178] width 95 height 7
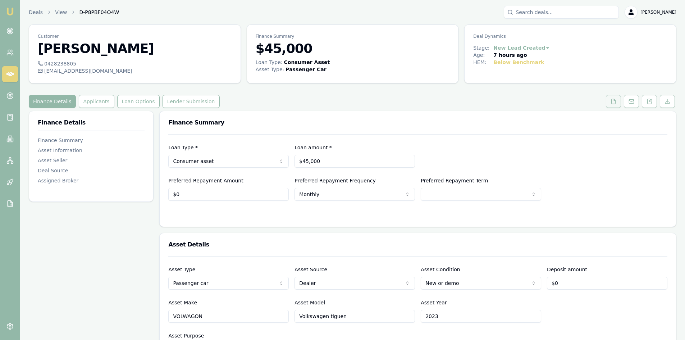
click at [611, 106] on button at bounding box center [612, 101] width 15 height 13
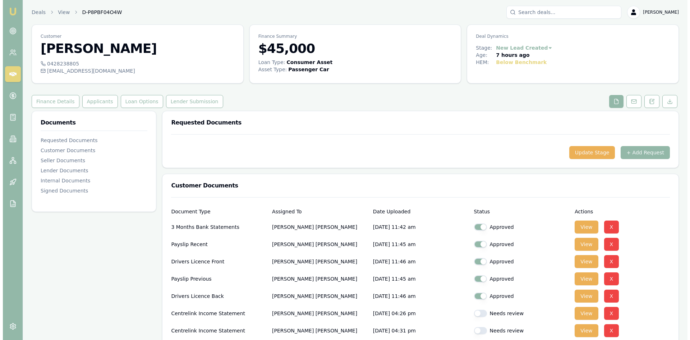
scroll to position [72, 0]
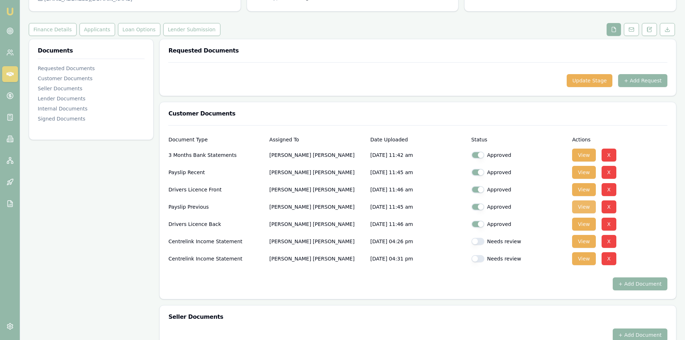
click at [581, 206] on button "View" at bounding box center [583, 206] width 23 height 13
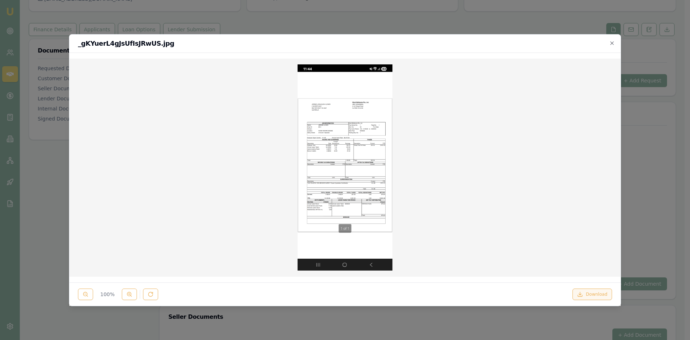
click at [591, 295] on button "Download" at bounding box center [592, 293] width 40 height 11
click at [589, 294] on button "Download" at bounding box center [592, 293] width 40 height 11
click at [614, 43] on icon "button" at bounding box center [612, 43] width 6 height 6
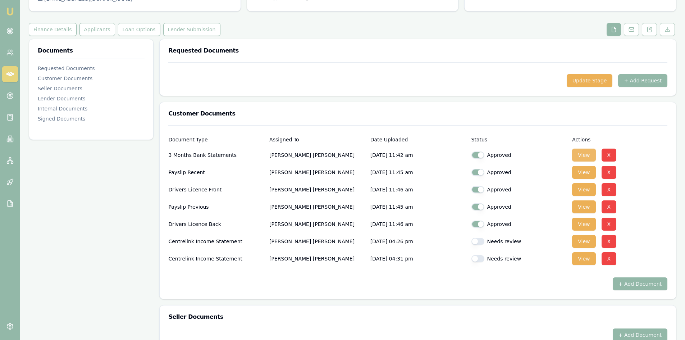
click at [584, 157] on button "View" at bounding box center [583, 154] width 23 height 13
